Goal: Check status

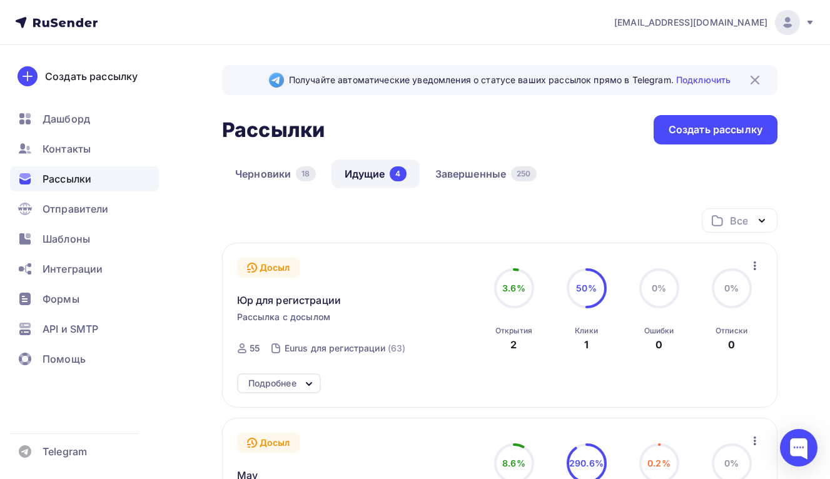
scroll to position [247, 0]
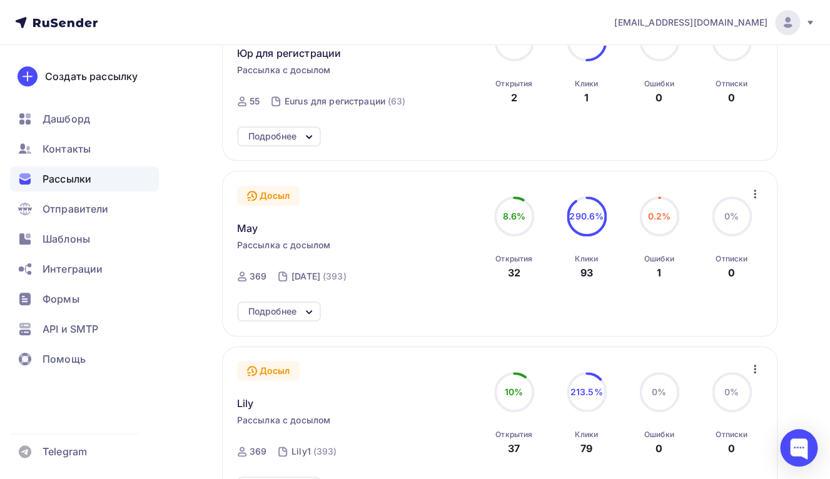
click at [343, 233] on div "May" at bounding box center [357, 221] width 241 height 30
click at [257, 230] on span "May" at bounding box center [247, 228] width 21 height 15
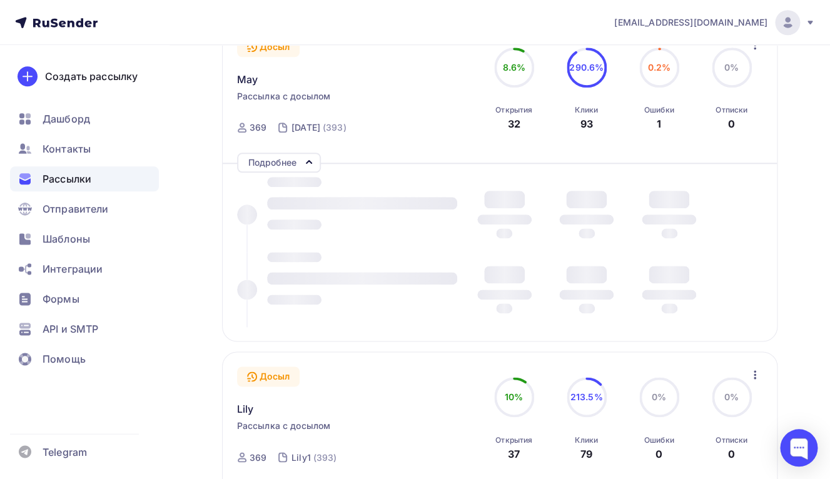
scroll to position [423, 0]
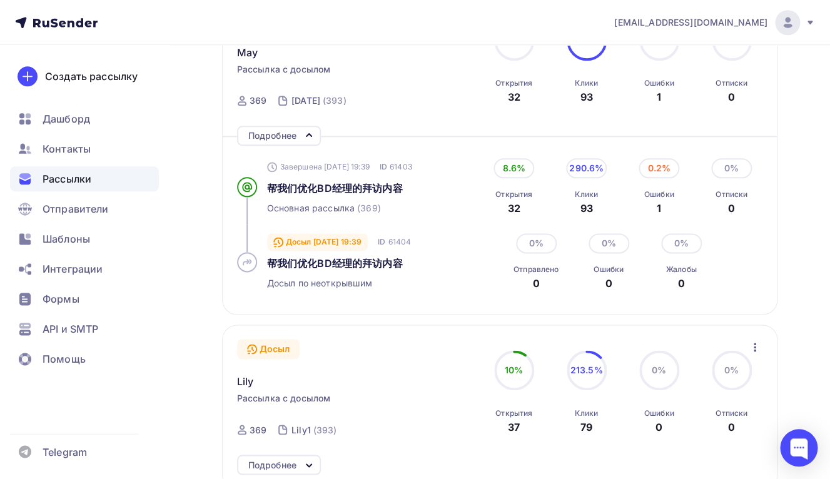
click at [290, 140] on div "Подробнее" at bounding box center [272, 135] width 48 height 15
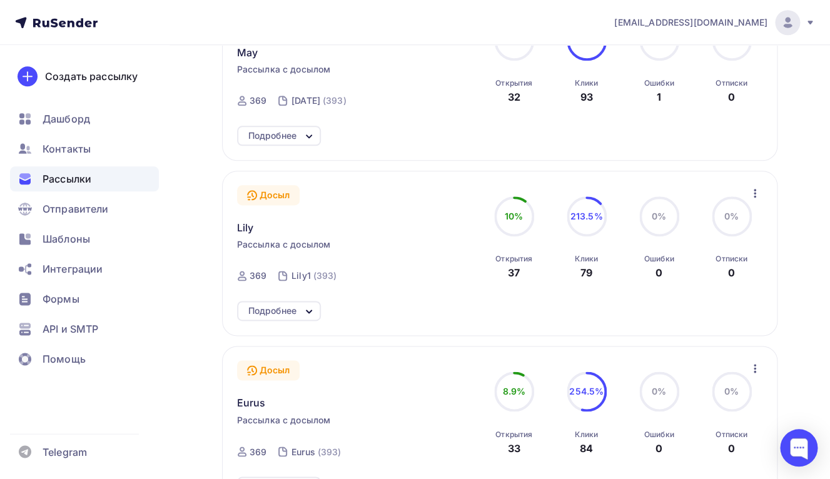
click at [290, 140] on div "Подробнее" at bounding box center [272, 135] width 48 height 15
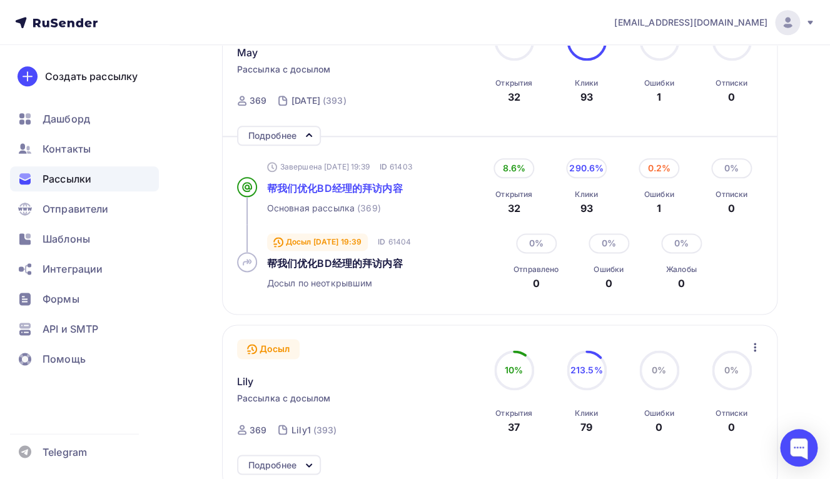
click at [309, 189] on span "帮我们优化BD经理的拜访内容" at bounding box center [335, 188] width 136 height 13
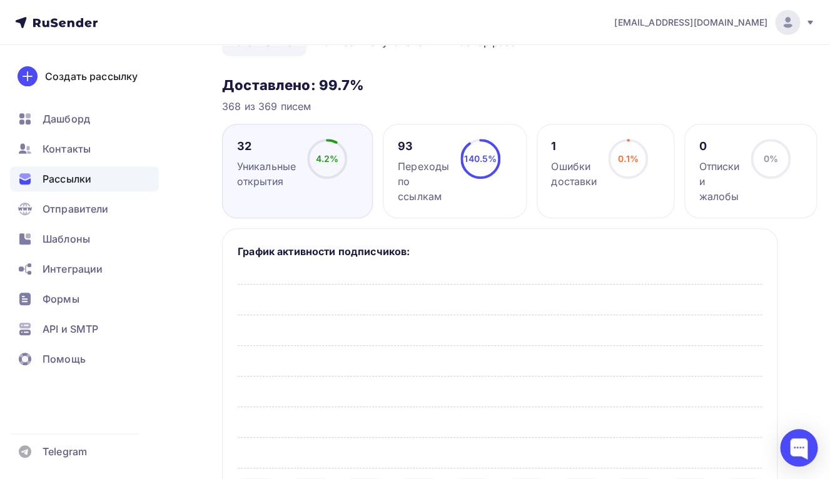
scroll to position [21, 0]
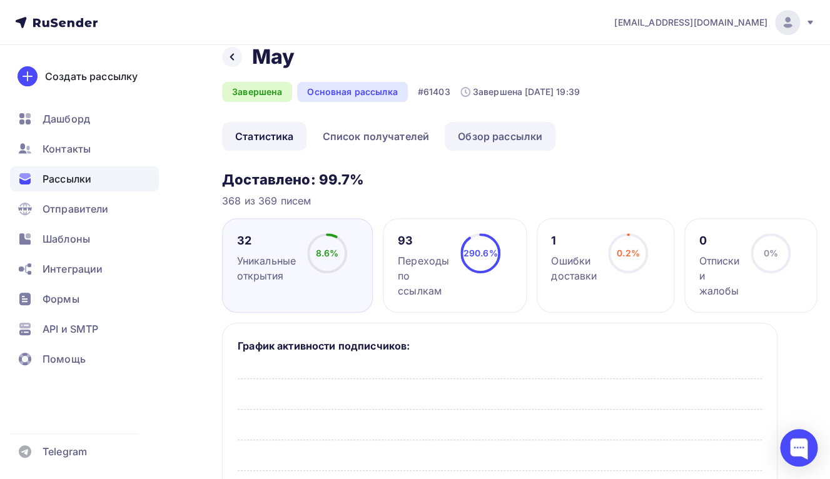
click at [476, 131] on link "Обзор рассылки" at bounding box center [500, 136] width 111 height 29
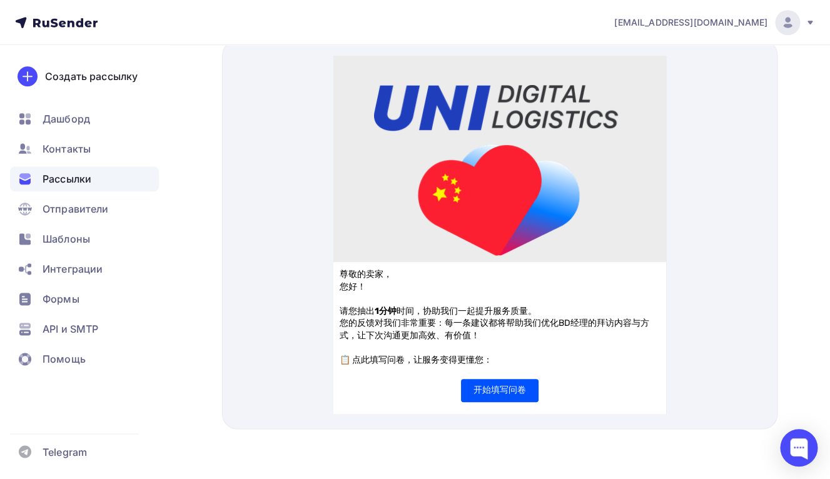
scroll to position [13, 0]
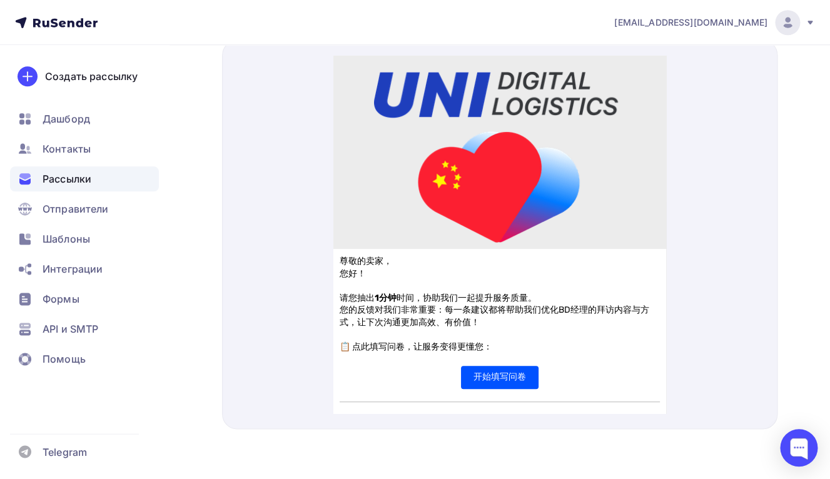
click at [505, 359] on span "开始填写问卷" at bounding box center [500, 362] width 78 height 23
click at [511, 364] on span "开始填写问卷" at bounding box center [500, 362] width 78 height 23
click at [73, 175] on span "Рассылки" at bounding box center [67, 178] width 49 height 15
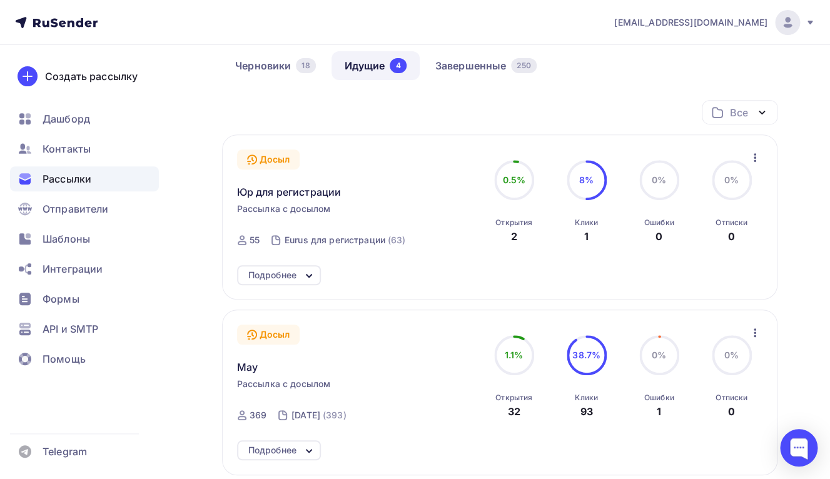
scroll to position [109, 0]
click at [300, 279] on div "Подробнее" at bounding box center [279, 275] width 84 height 20
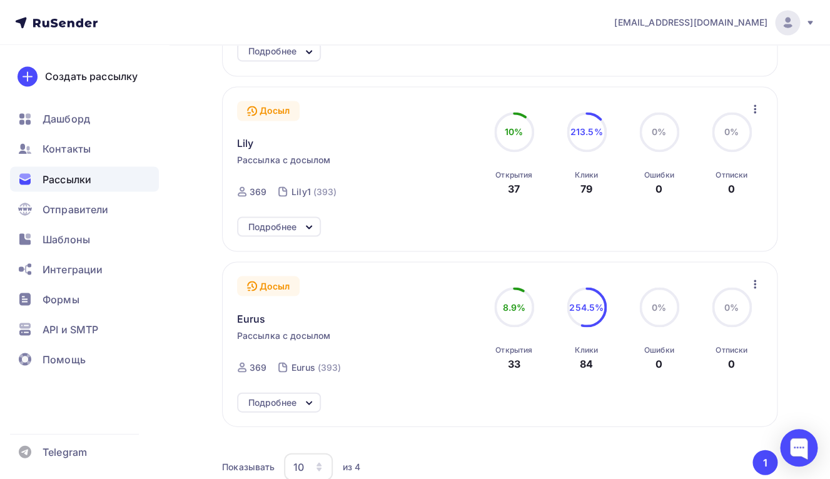
scroll to position [760, 0]
